Goal: Task Accomplishment & Management: Manage account settings

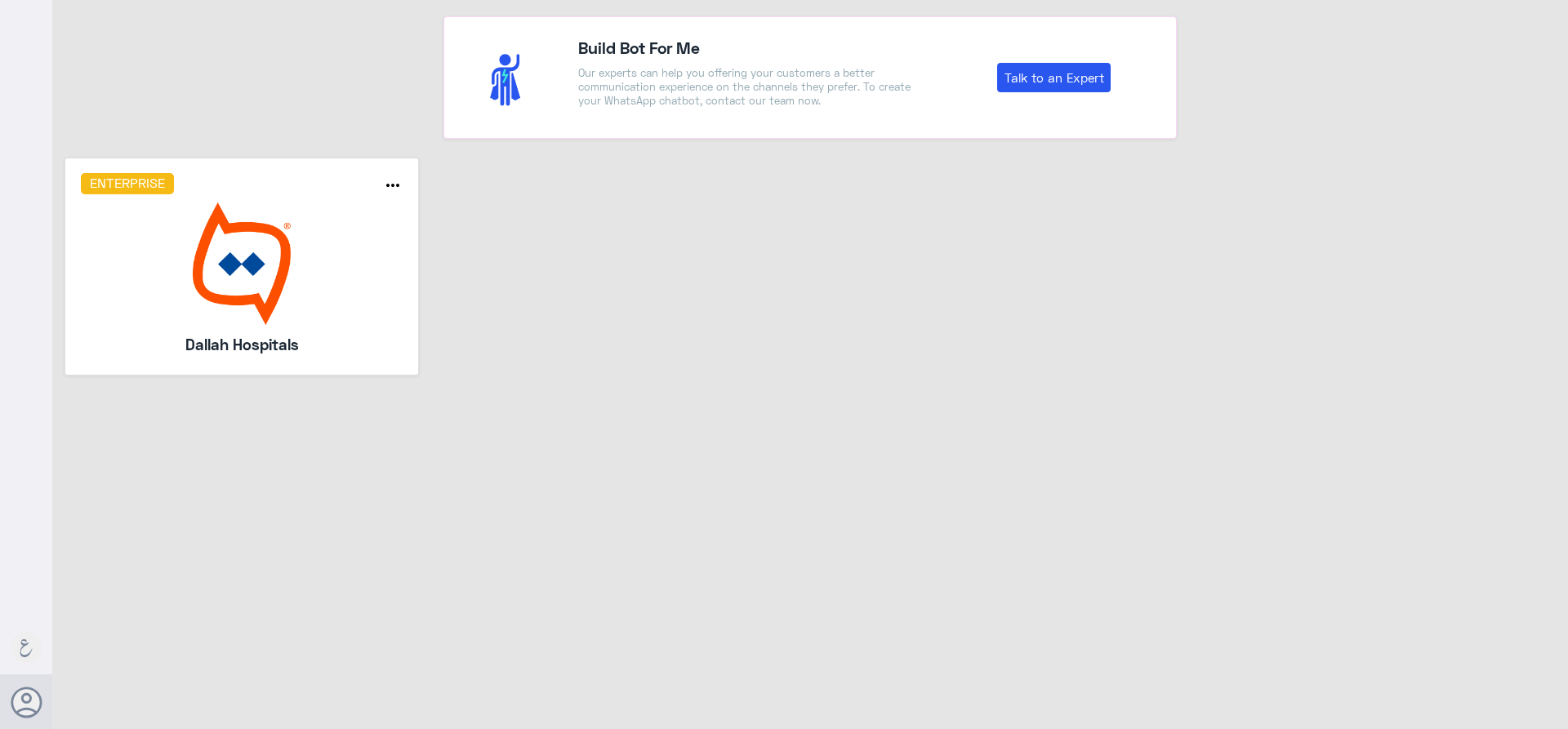
click at [284, 280] on img at bounding box center [242, 263] width 323 height 122
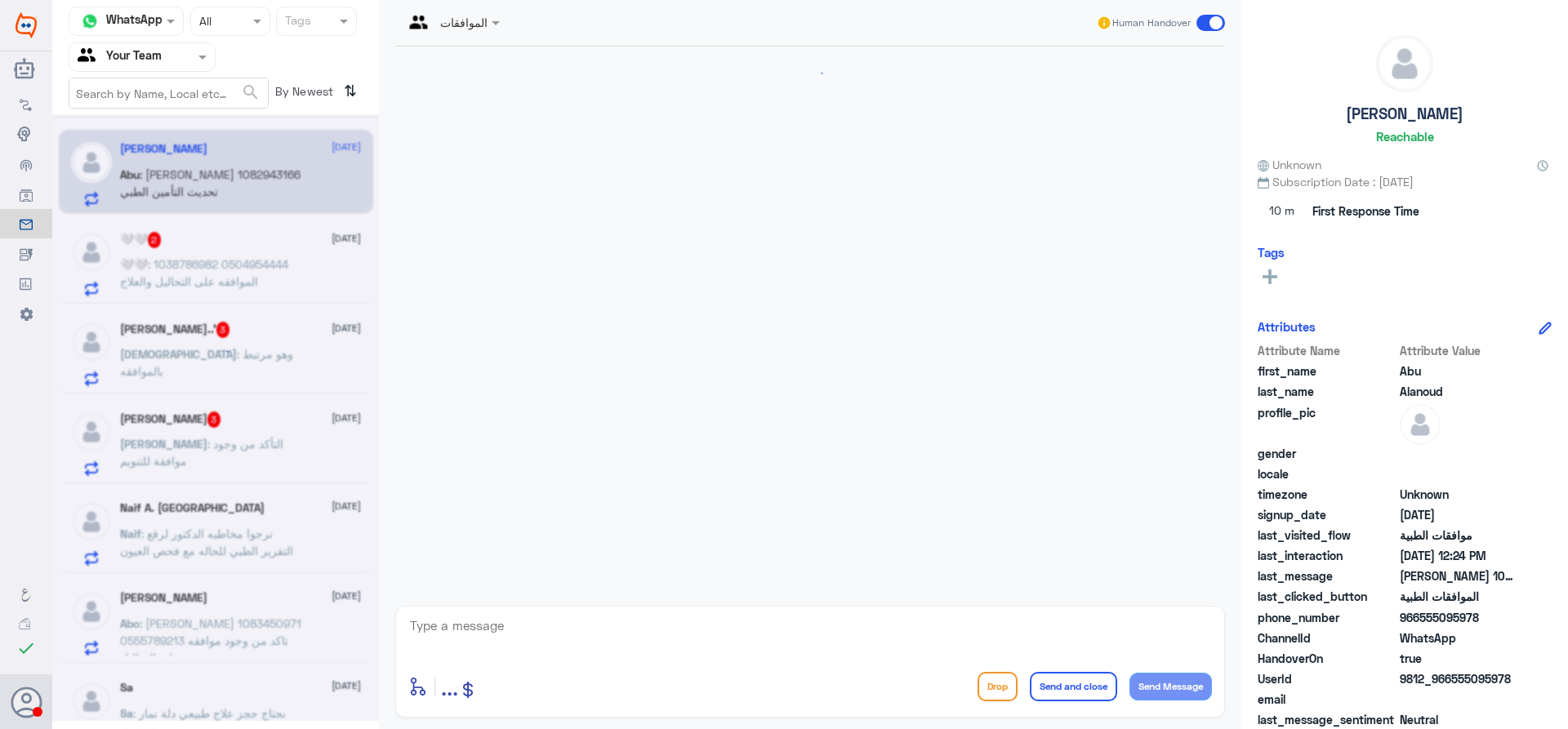
scroll to position [1625, 0]
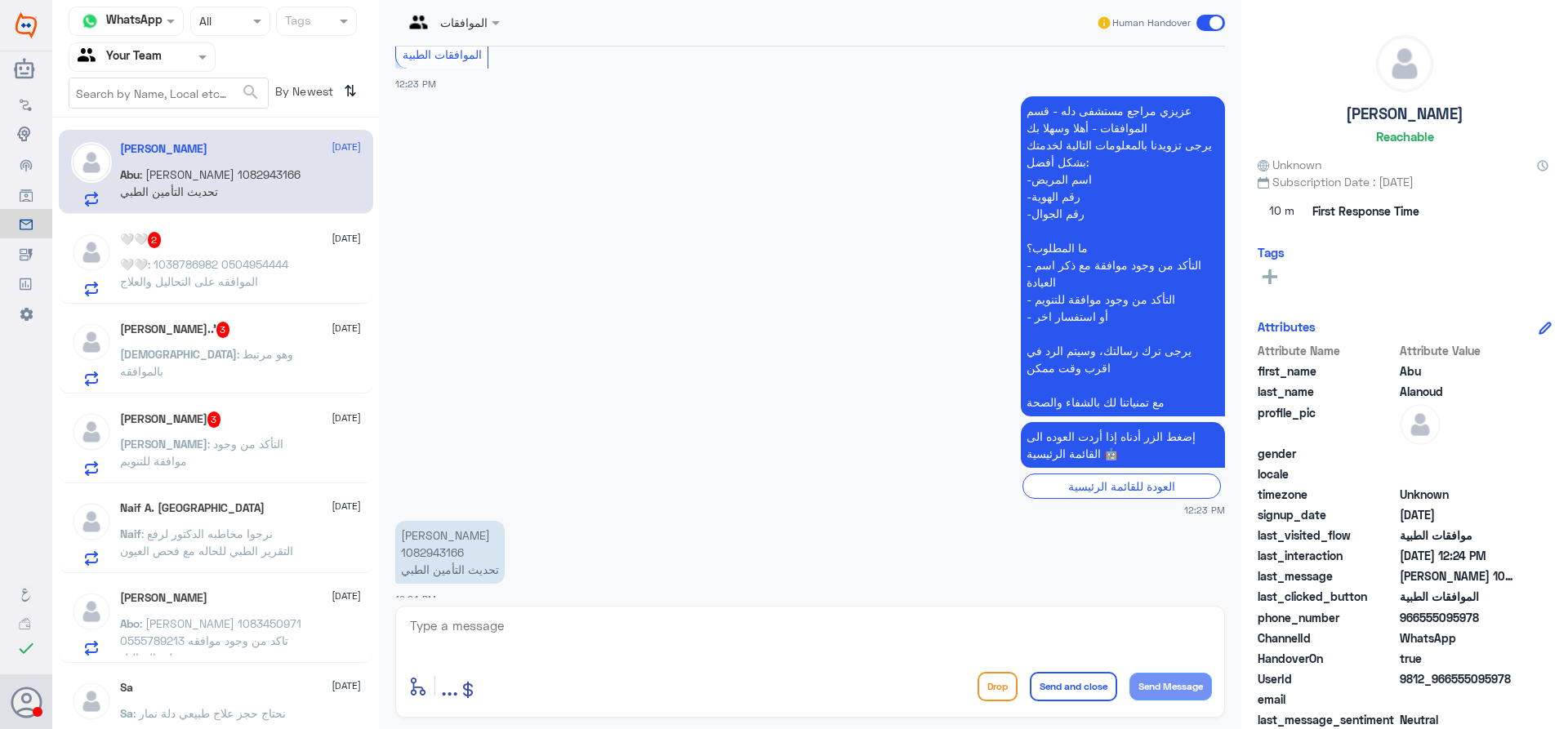
click at [132, 51] on input "text" at bounding box center [122, 56] width 90 height 19
click at [141, 185] on div "Your Team" at bounding box center [142, 203] width 147 height 37
click at [151, 55] on input "text" at bounding box center [122, 56] width 90 height 19
click at [129, 137] on Inbox "Your Inbox" at bounding box center [133, 143] width 57 height 14
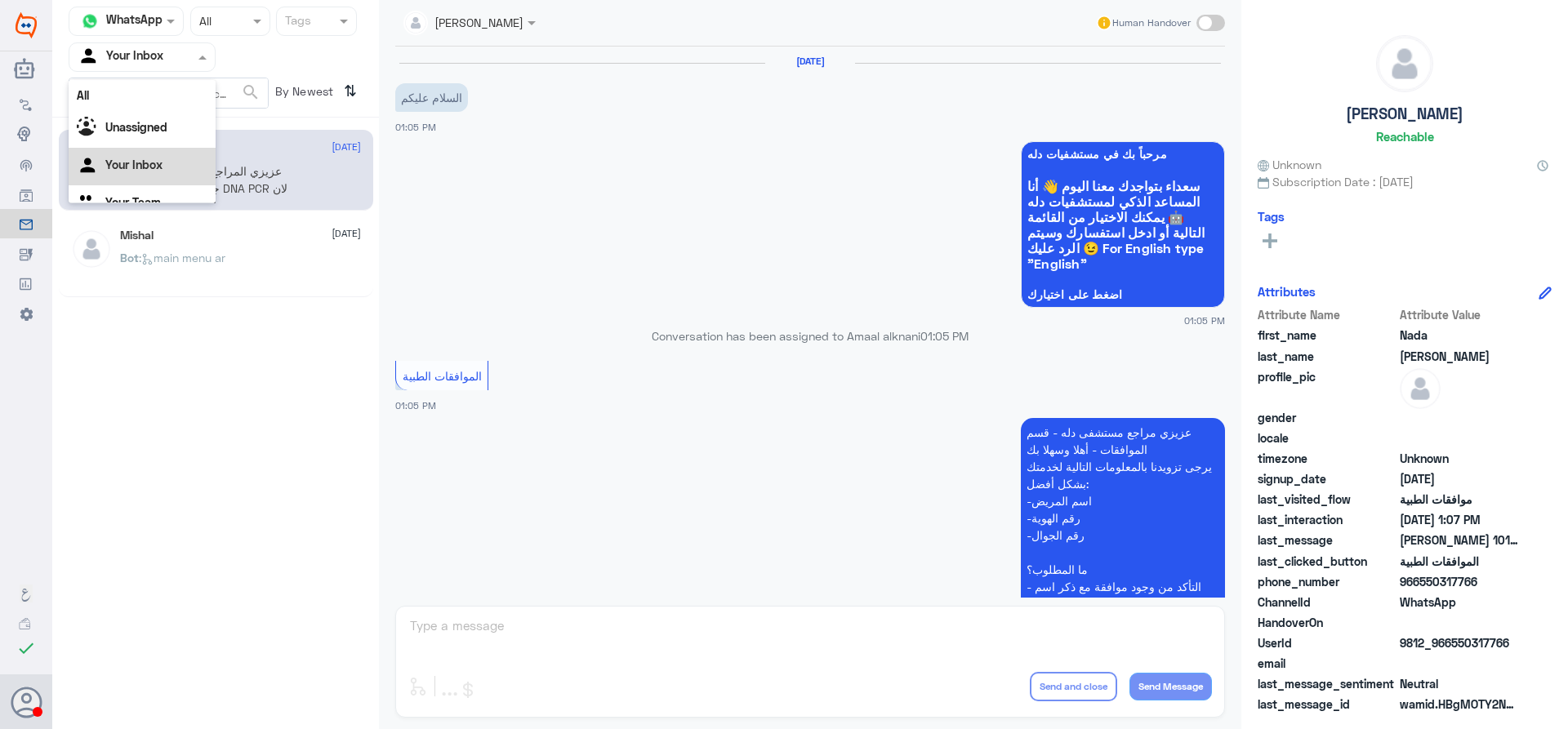
scroll to position [735, 0]
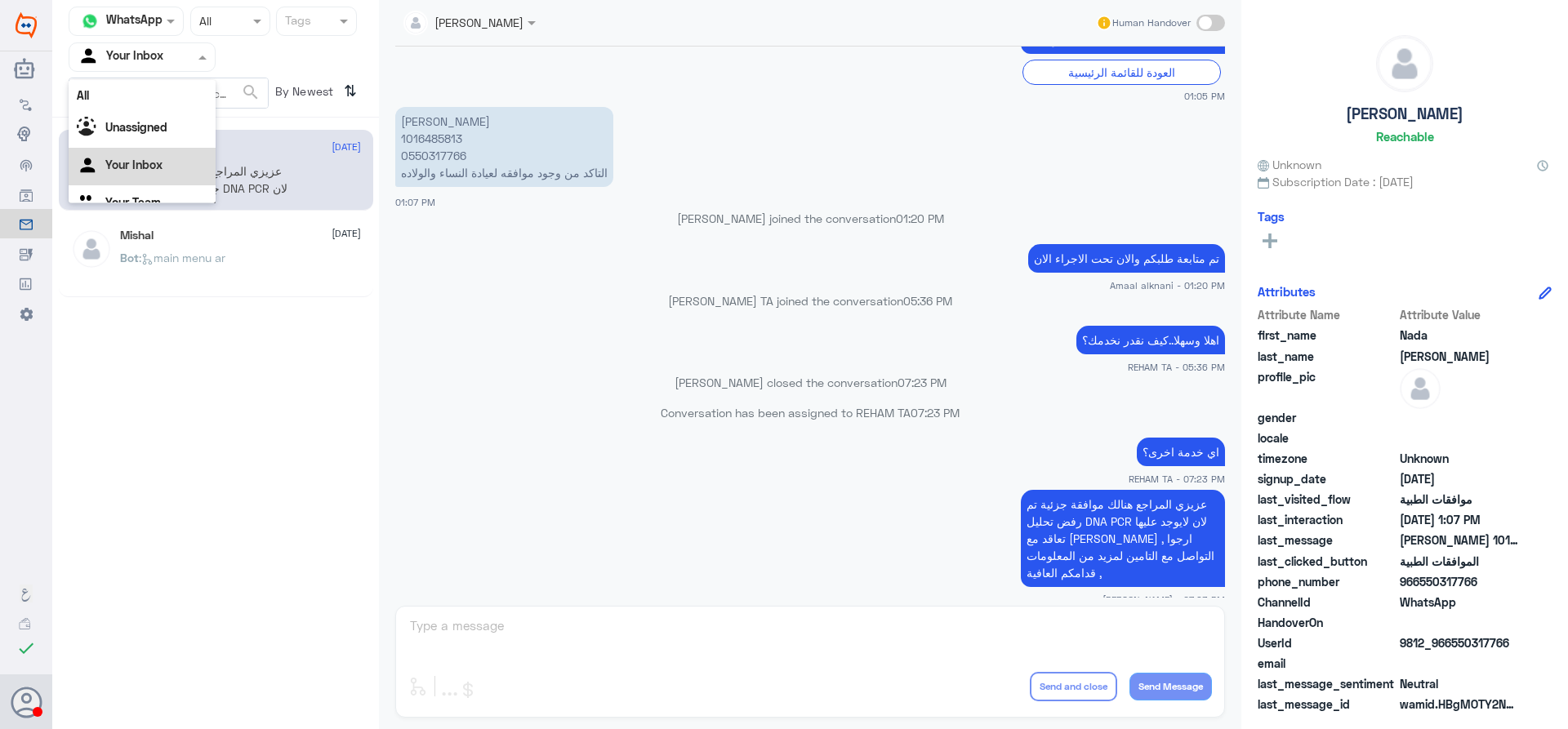
click at [153, 52] on input "text" at bounding box center [122, 56] width 90 height 19
click at [142, 188] on Team "Your Team" at bounding box center [132, 181] width 55 height 14
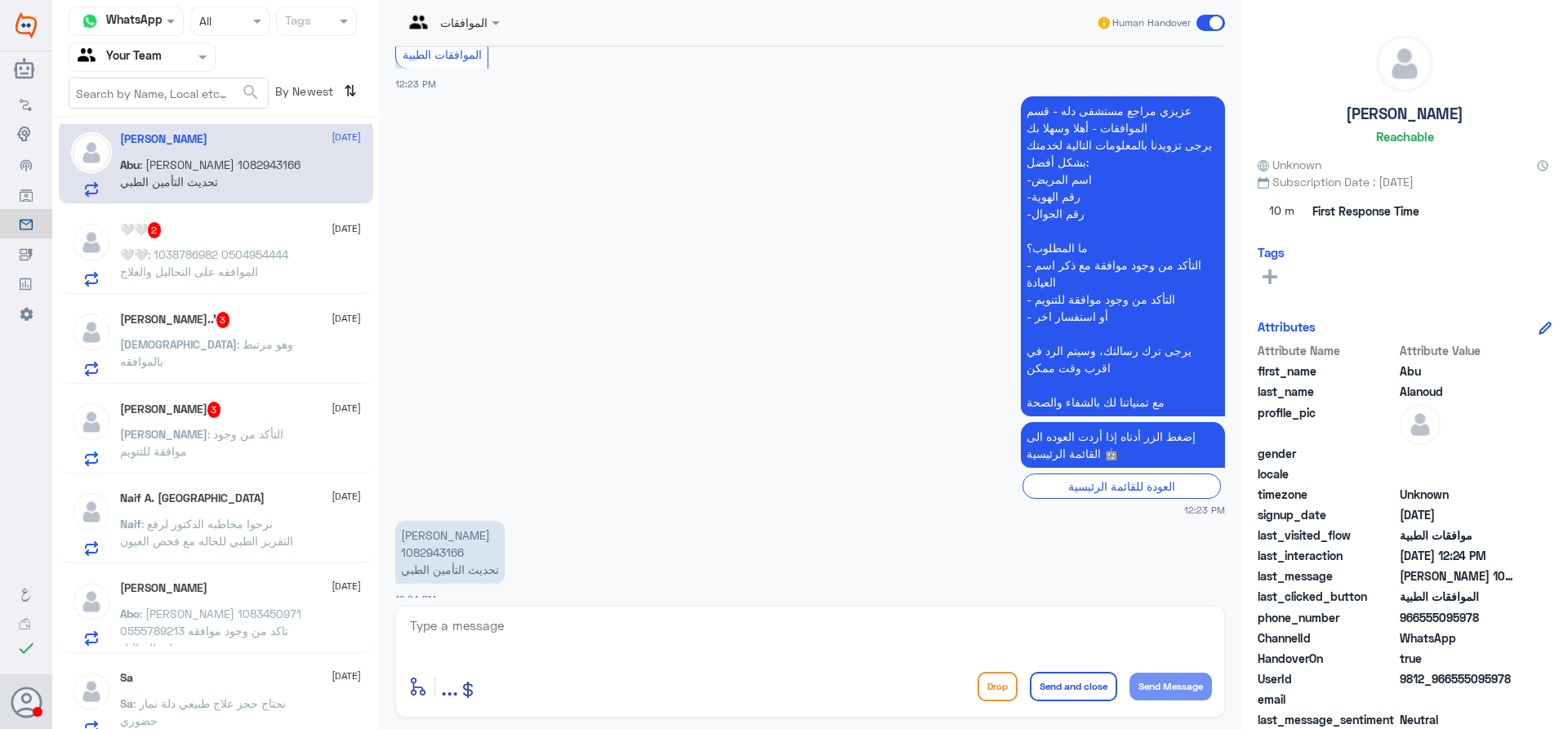
scroll to position [8, 0]
